Goal: Find contact information: Find contact information

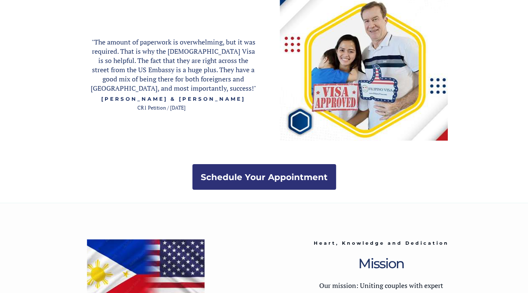
scroll to position [1549, 0]
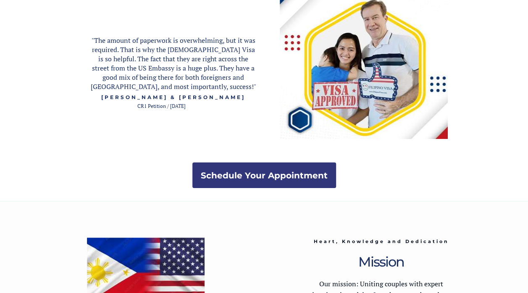
click at [270, 174] on strong "Schedule Your Appointment" at bounding box center [264, 175] width 127 height 10
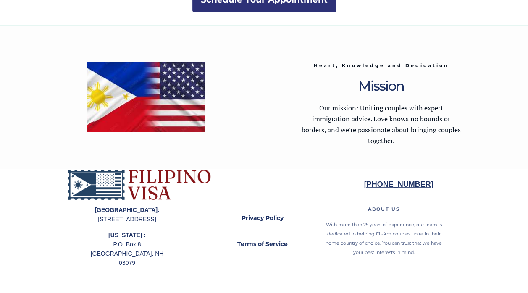
scroll to position [1725, 0]
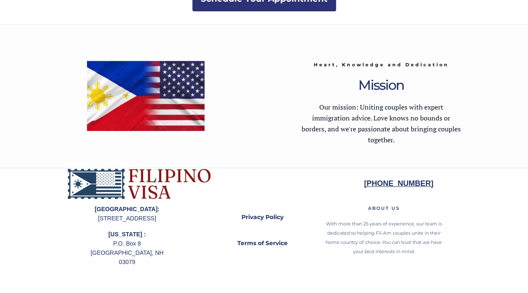
click at [370, 182] on strong "[PHONE_NUMBER]" at bounding box center [398, 183] width 69 height 8
drag, startPoint x: 360, startPoint y: 181, endPoint x: 421, endPoint y: 185, distance: 61.4
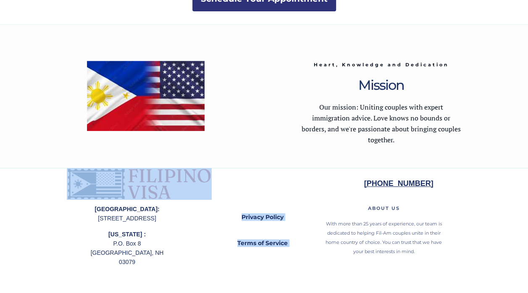
drag, startPoint x: 421, startPoint y: 185, endPoint x: 415, endPoint y: 182, distance: 7.5
click at [413, 200] on div at bounding box center [264, 230] width 395 height 125
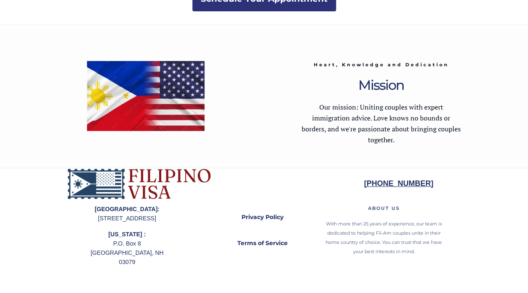
click at [413, 200] on div at bounding box center [264, 230] width 395 height 125
click at [408, 181] on strong "[PHONE_NUMBER]" at bounding box center [398, 183] width 69 height 8
click at [446, 37] on div at bounding box center [264, 96] width 395 height 144
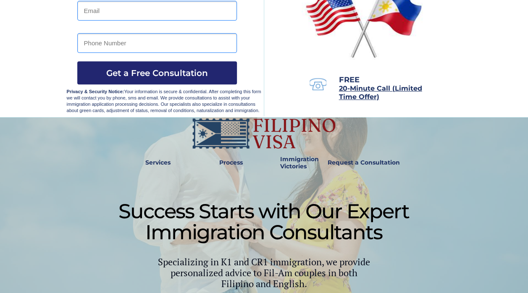
scroll to position [137, 0]
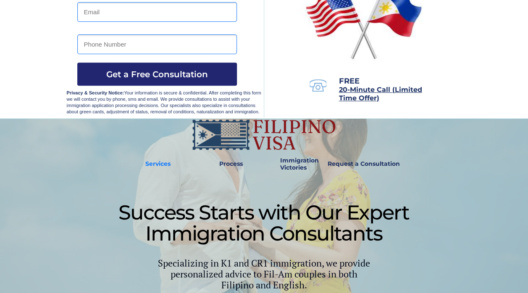
click at [151, 162] on strong "Services" at bounding box center [157, 164] width 25 height 8
